Goal: Task Accomplishment & Management: Manage account settings

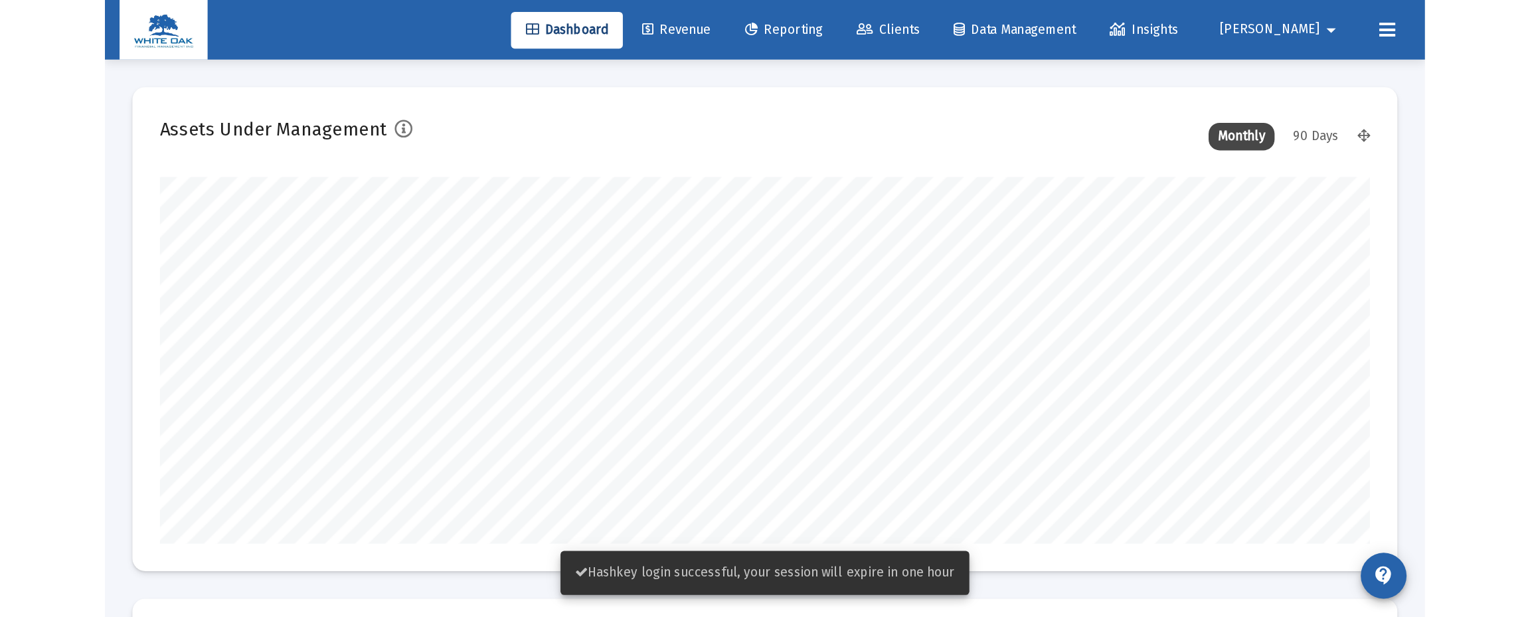
scroll to position [266, 493]
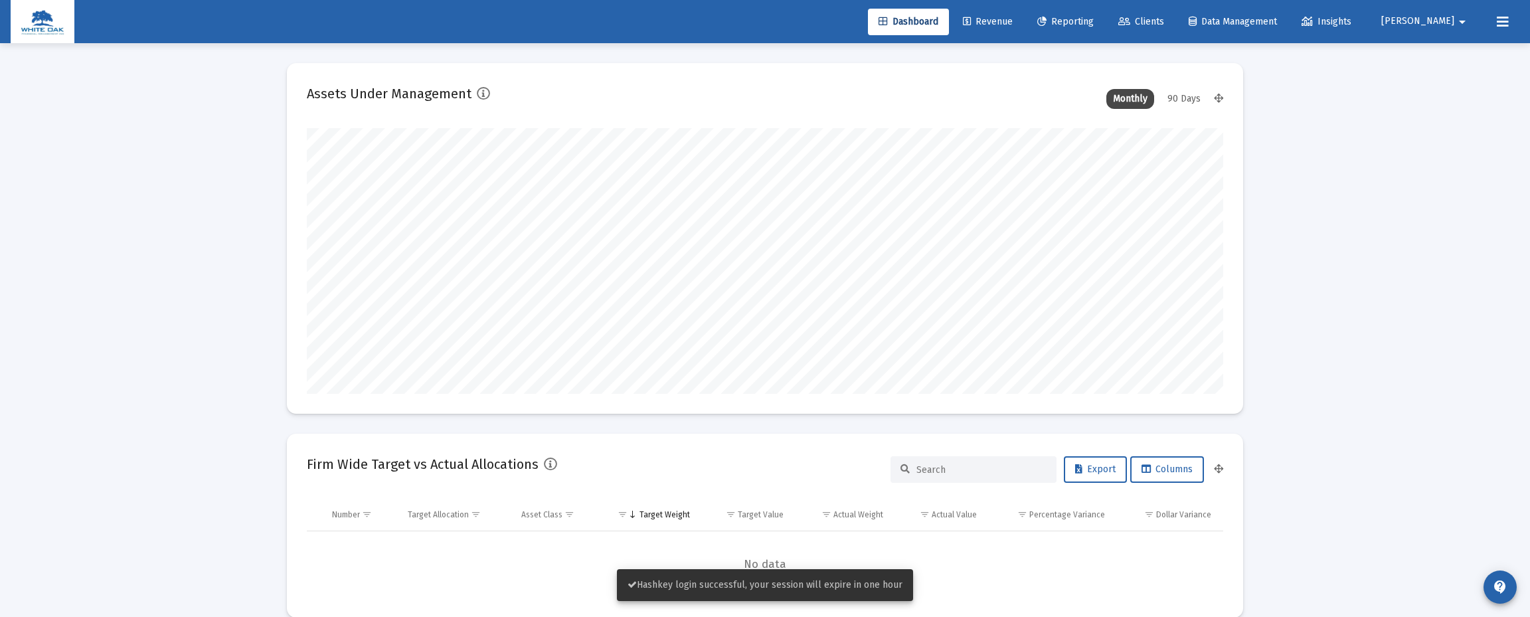
type input "[DATE]"
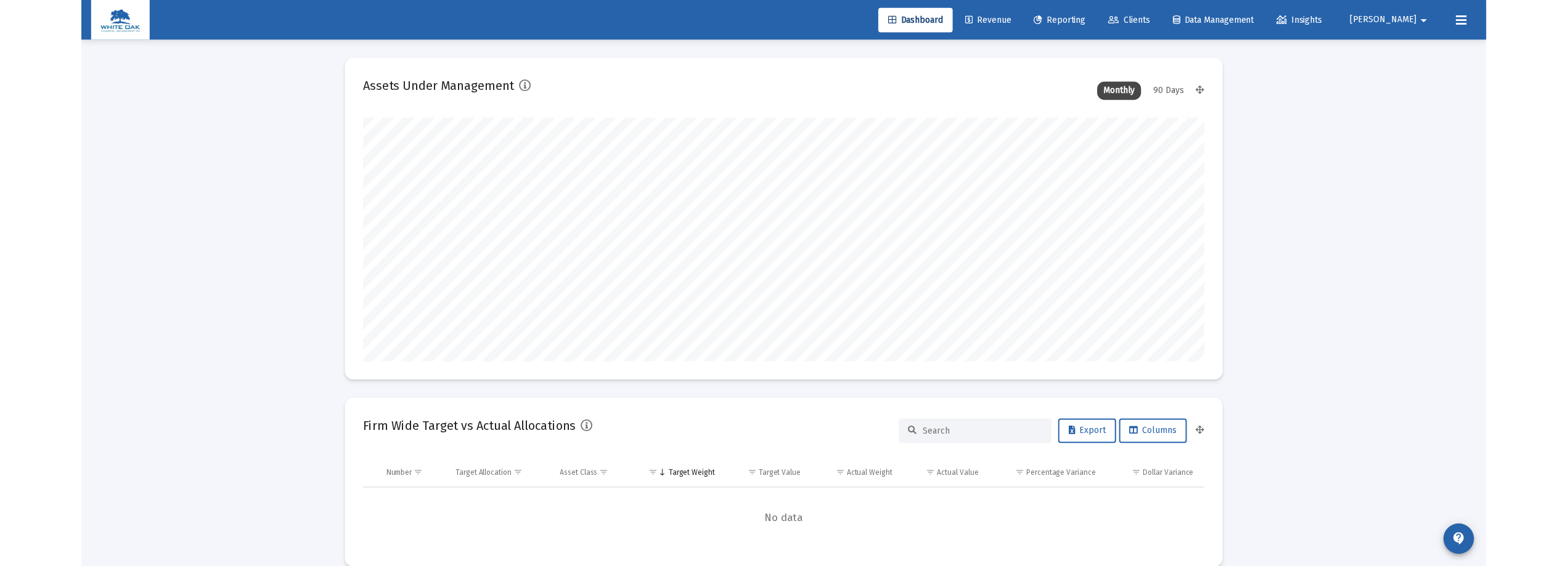
scroll to position [247, 397]
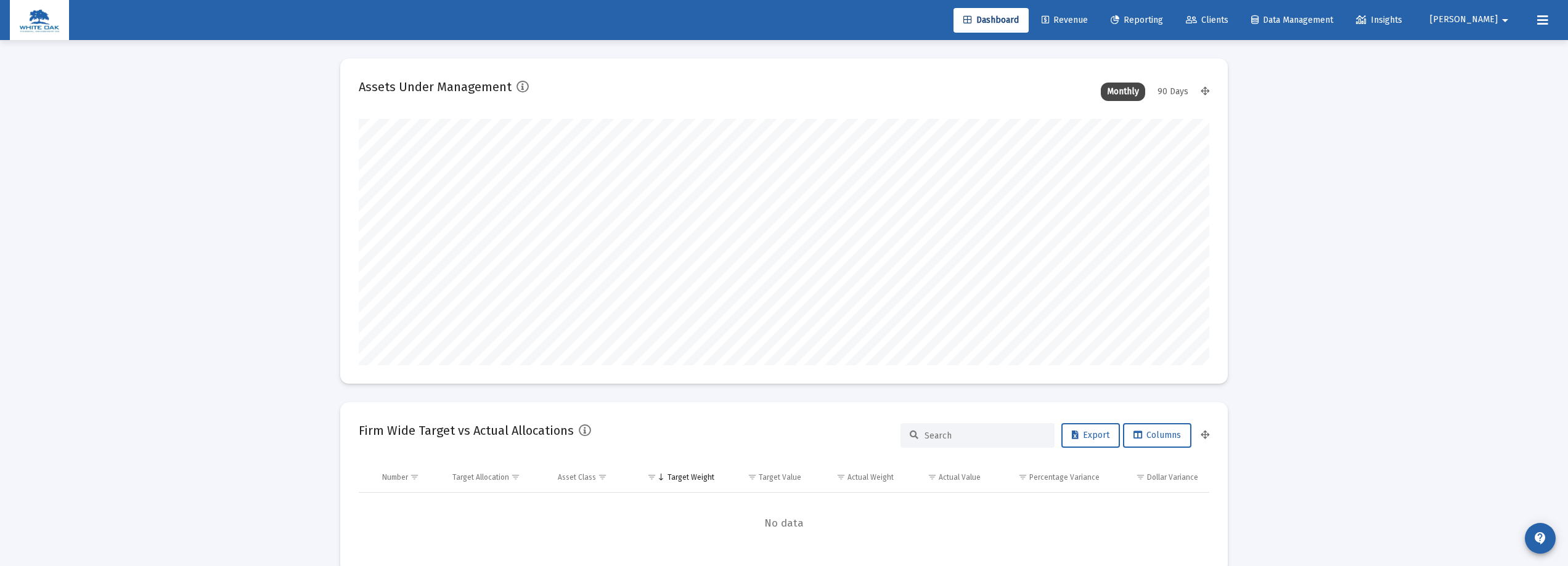
click at [887, 19] on mat-icon "arrow_drop_down" at bounding box center [1505, 20] width 15 height 25
click at [887, 46] on span "Settings" at bounding box center [1504, 53] width 36 height 30
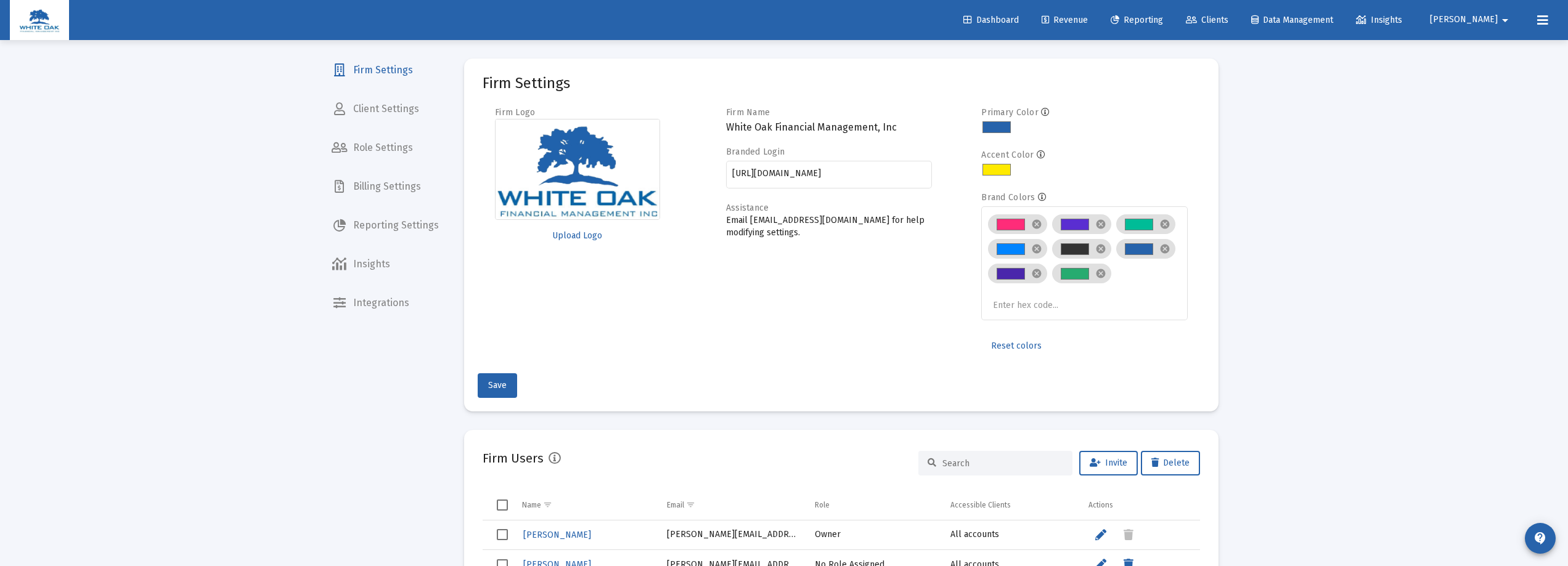
click at [406, 117] on span "Client Settings" at bounding box center [385, 109] width 127 height 30
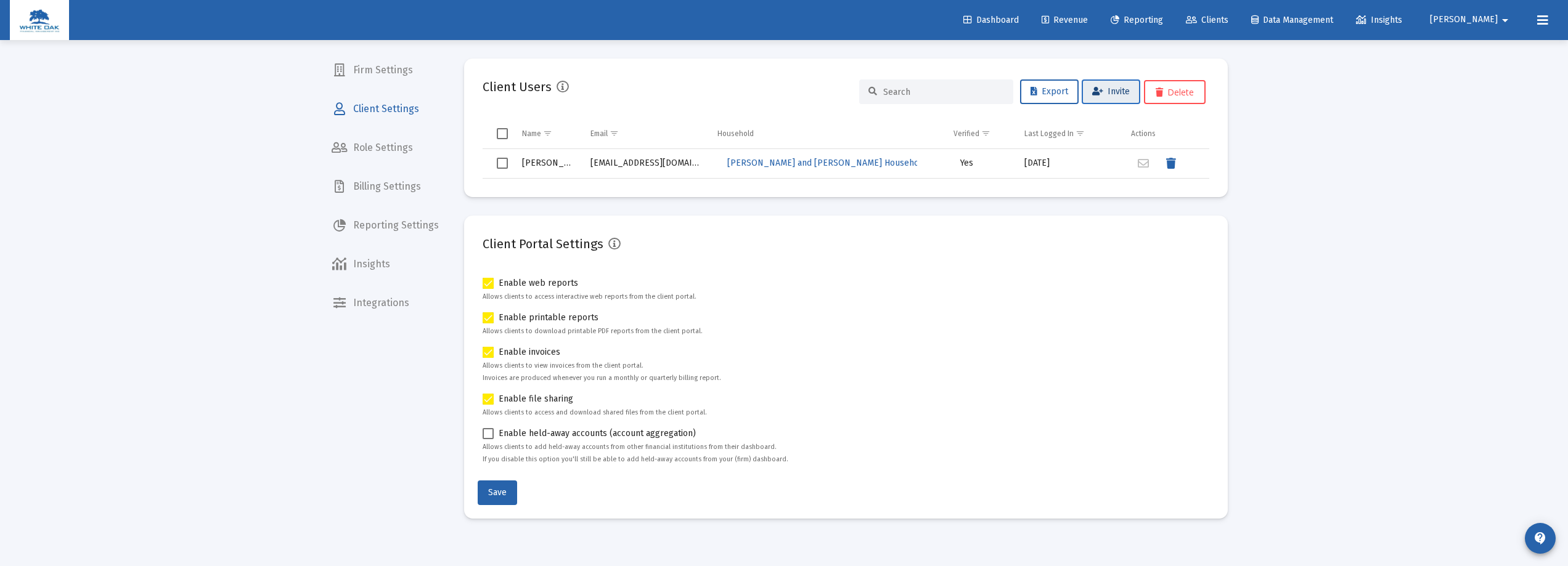
click at [887, 96] on span "Invite" at bounding box center [1111, 91] width 38 height 10
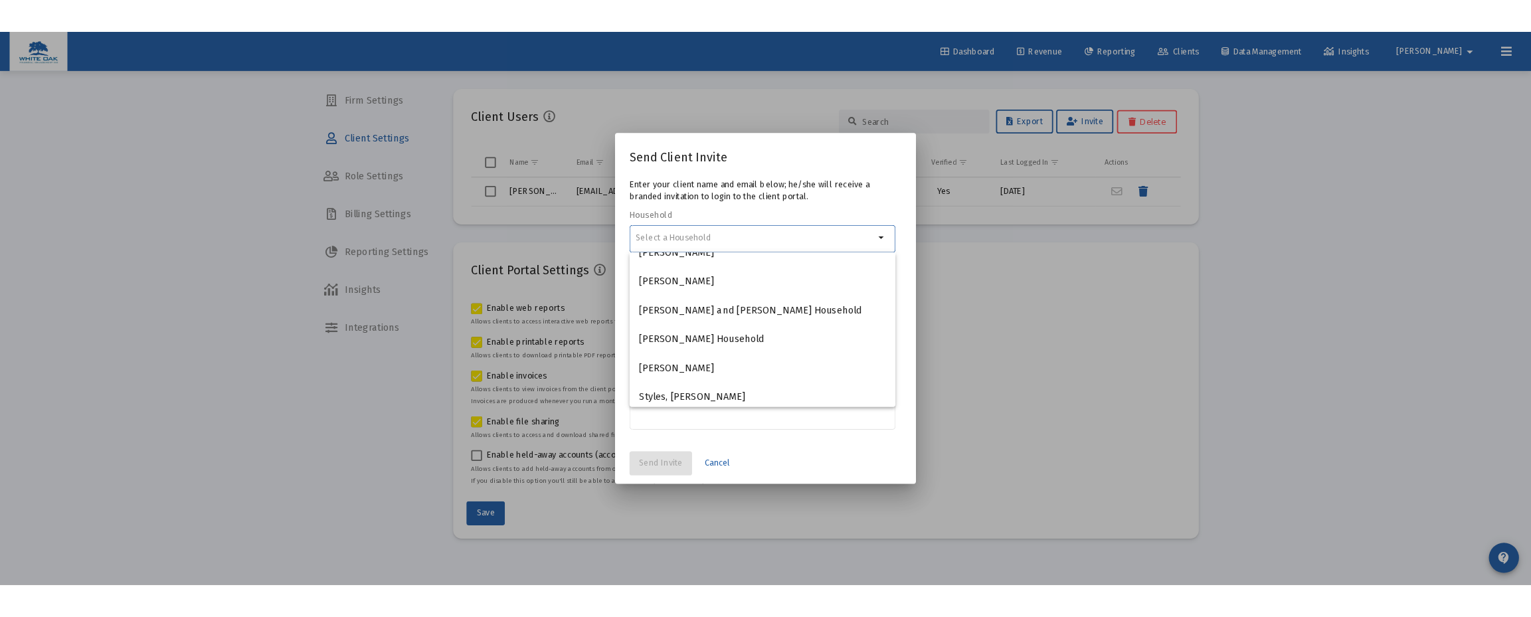
scroll to position [468, 0]
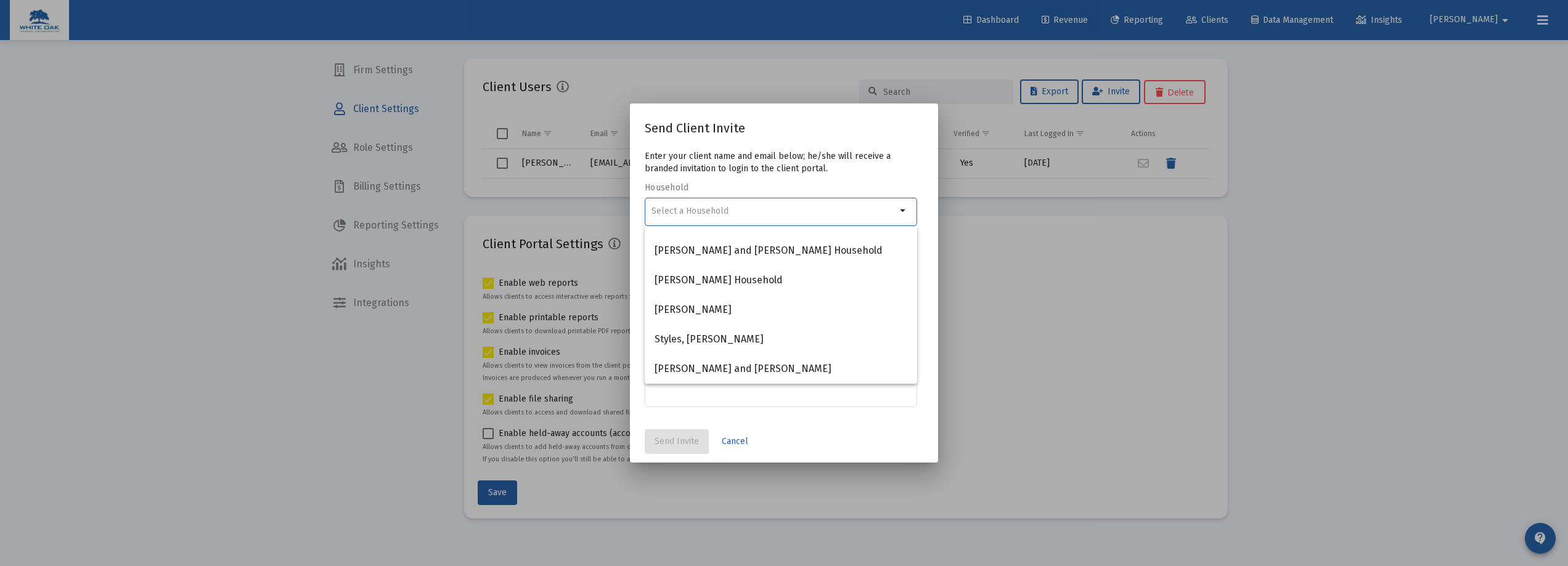
click at [881, 414] on mat-dialog-actions "Send Invite Cancel" at bounding box center [784, 442] width 278 height 42
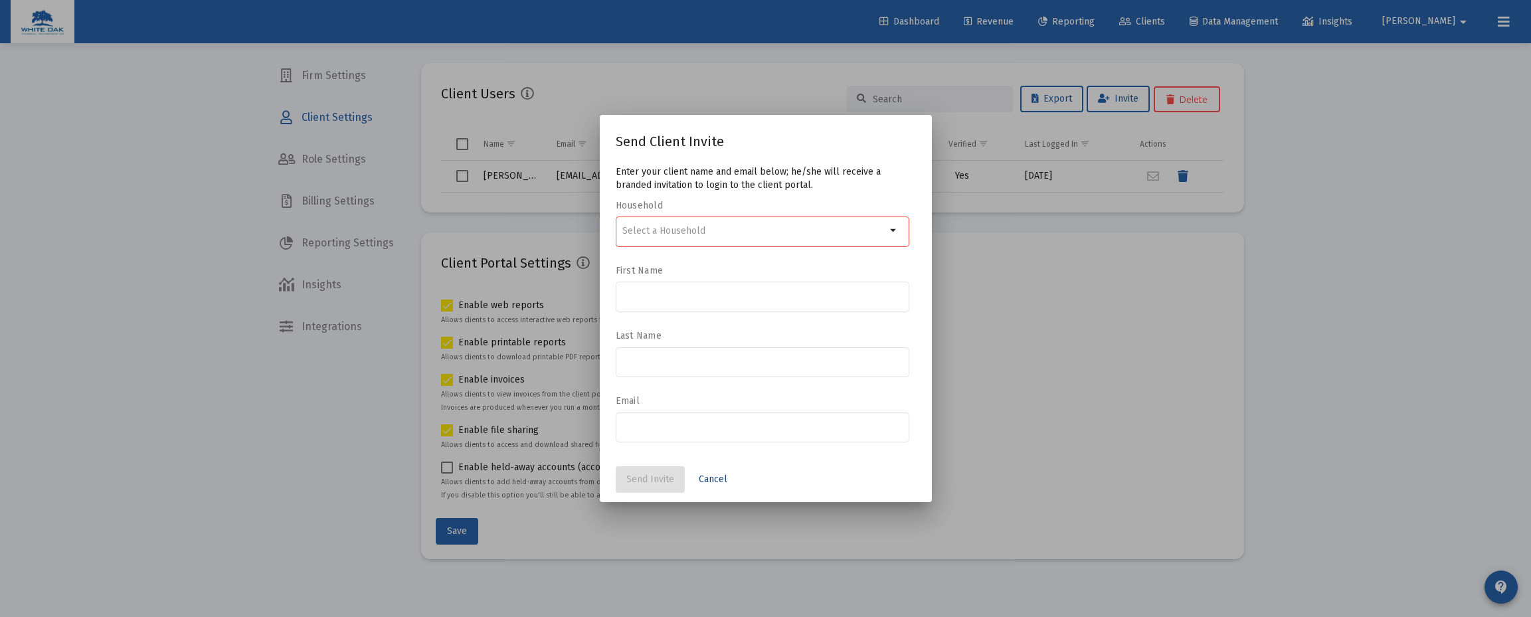
click at [713, 446] on span "Cancel" at bounding box center [713, 479] width 29 height 11
